Goal: Browse casually

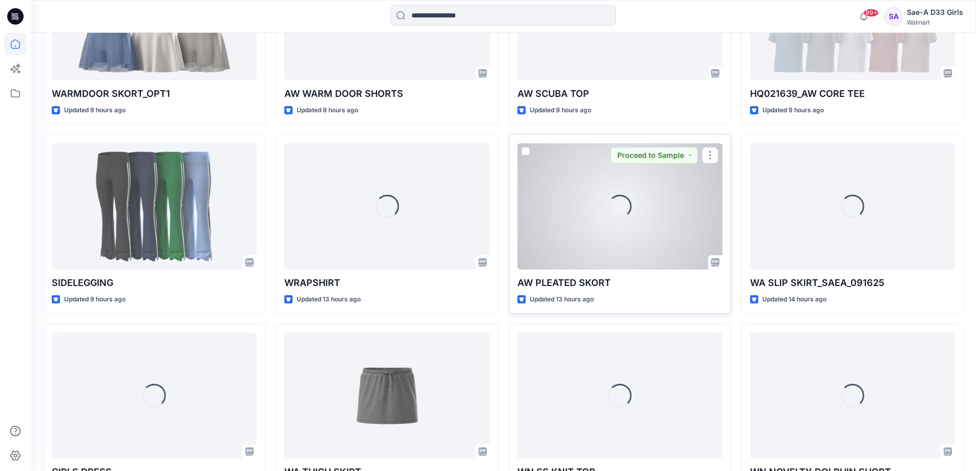
scroll to position [410, 0]
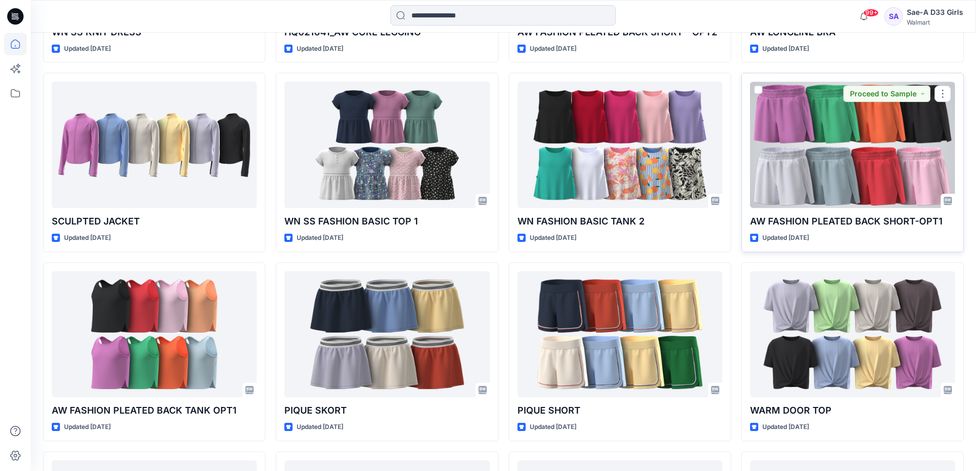
scroll to position [1570, 0]
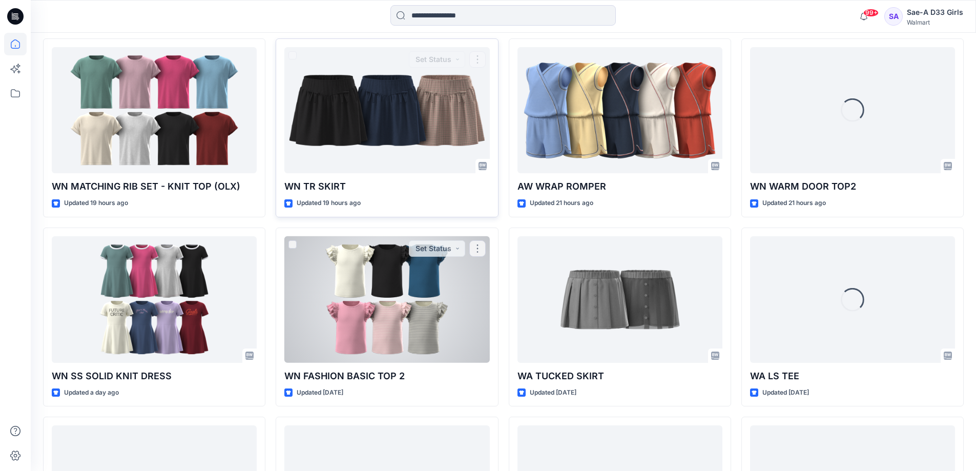
scroll to position [1023, 0]
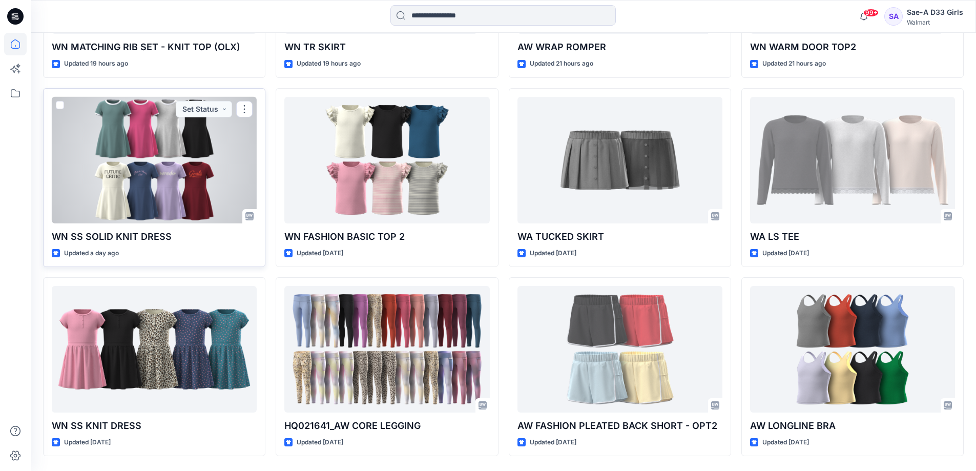
click at [176, 223] on div at bounding box center [154, 160] width 205 height 127
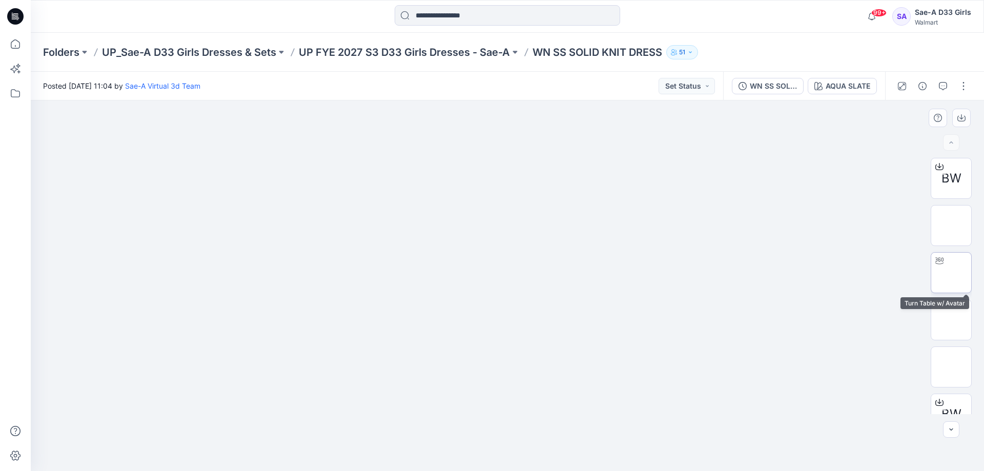
click at [951, 273] on img at bounding box center [951, 273] width 0 height 0
click at [78, 212] on div at bounding box center [507, 285] width 953 height 371
